Goal: Find specific page/section: Find specific page/section

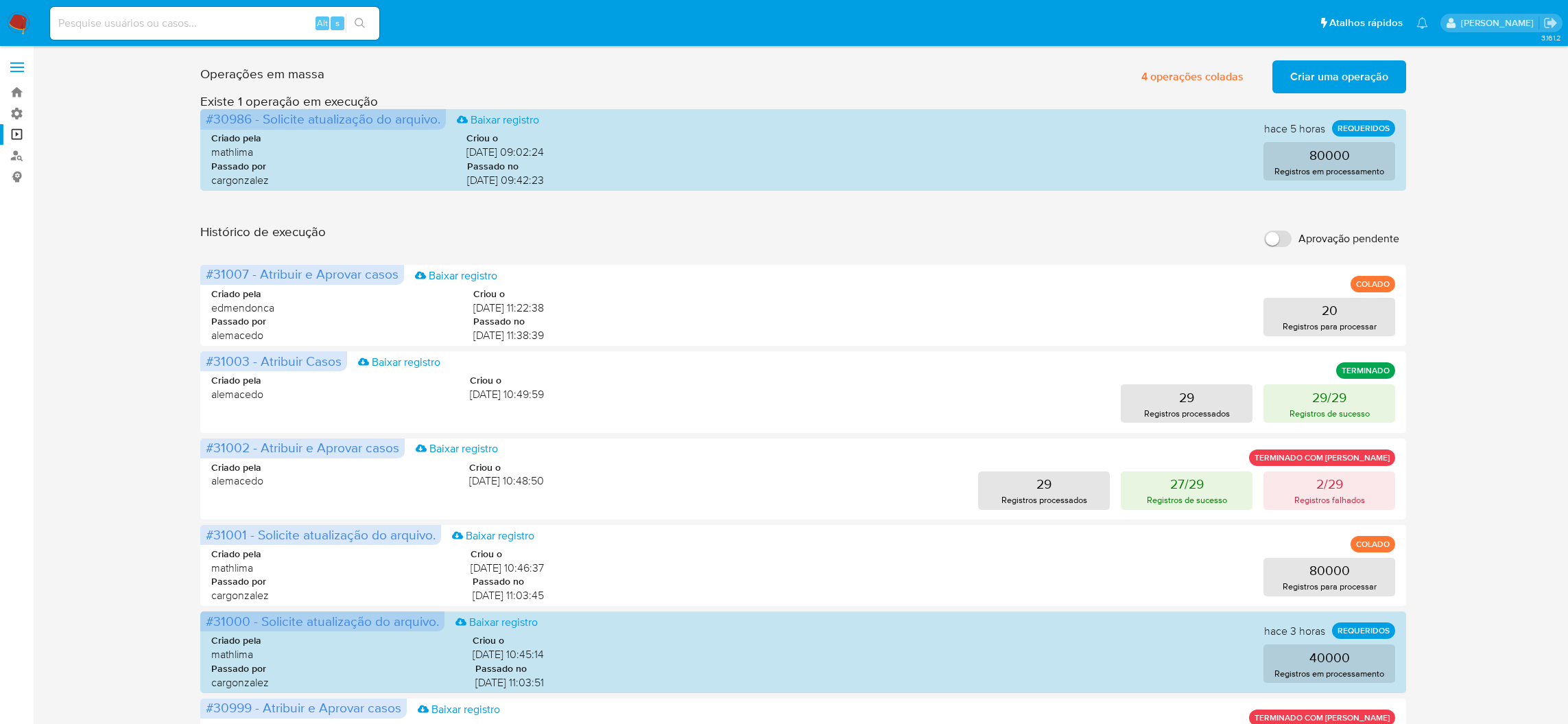
scroll to position [206, 0]
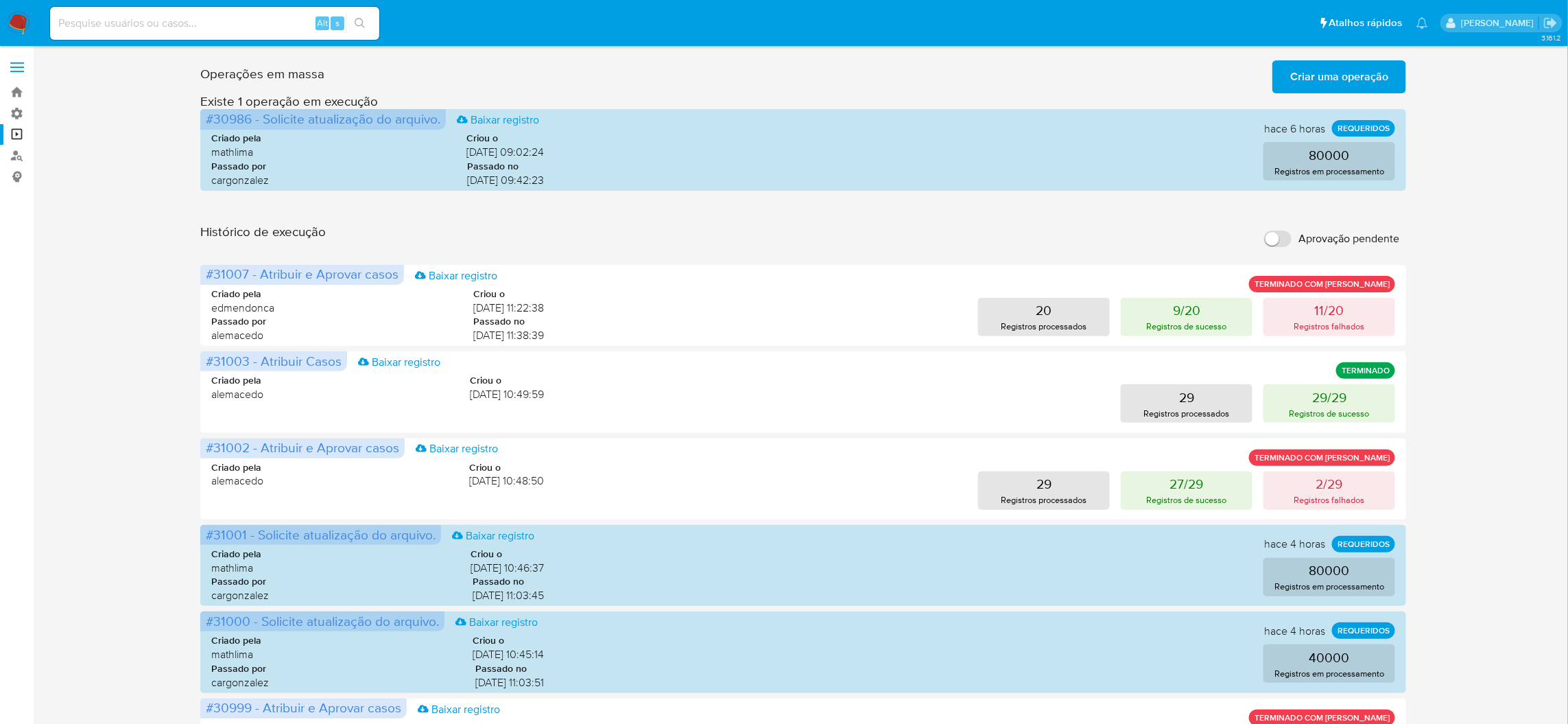
click at [22, 5] on nav "Pausado Ver notificaciones Alt s Atalhos rápidos Presiona las siguientes teclas…" at bounding box center [784, 23] width 1568 height 46
click at [15, 18] on img at bounding box center [18, 23] width 24 height 24
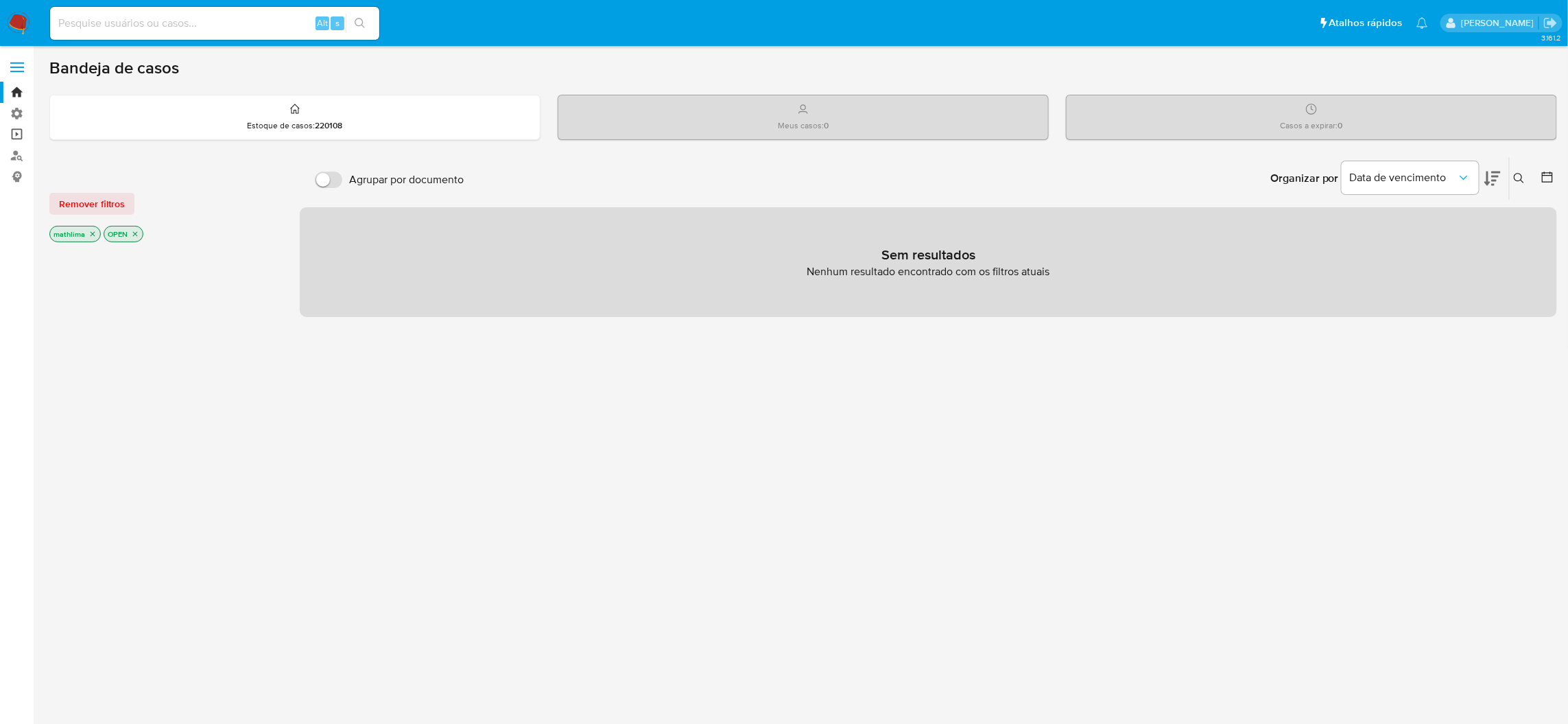
click at [25, 132] on link "Operações em massa" at bounding box center [81, 135] width 163 height 21
